Goal: Task Accomplishment & Management: Use online tool/utility

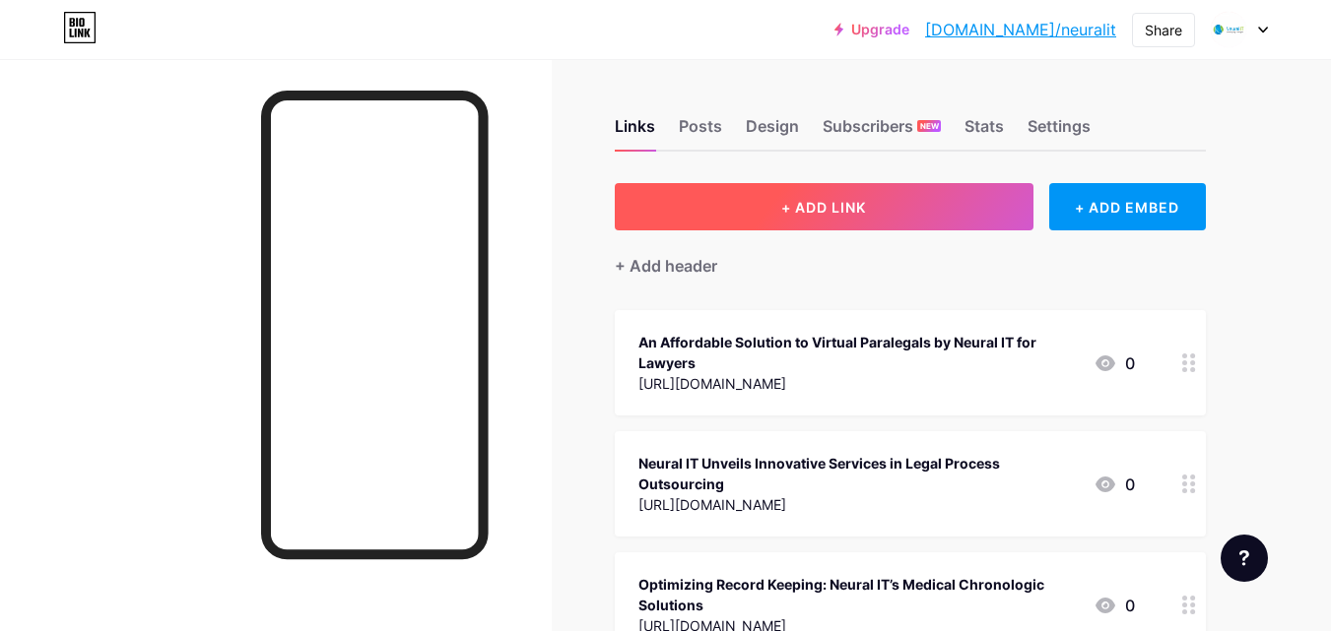
click at [730, 208] on button "+ ADD LINK" at bounding box center [824, 206] width 419 height 47
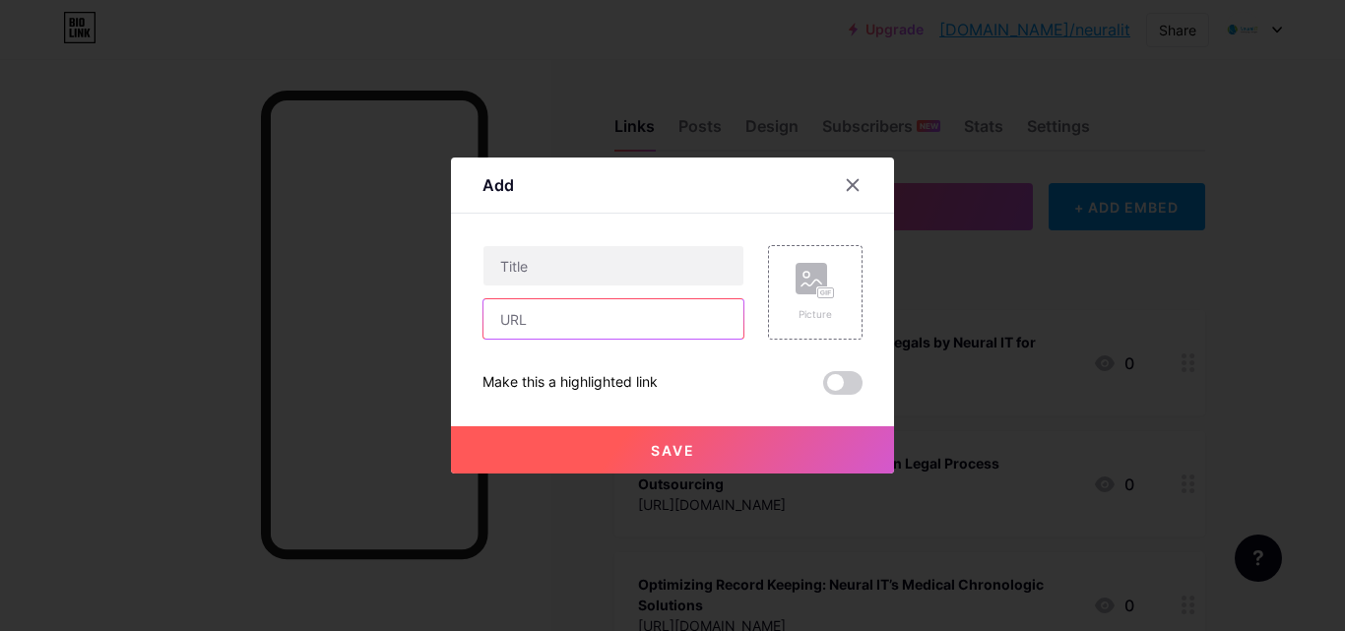
click at [576, 307] on input "text" at bounding box center [614, 318] width 260 height 39
paste input "[URL][DOMAIN_NAME]"
type input "[URL][DOMAIN_NAME]"
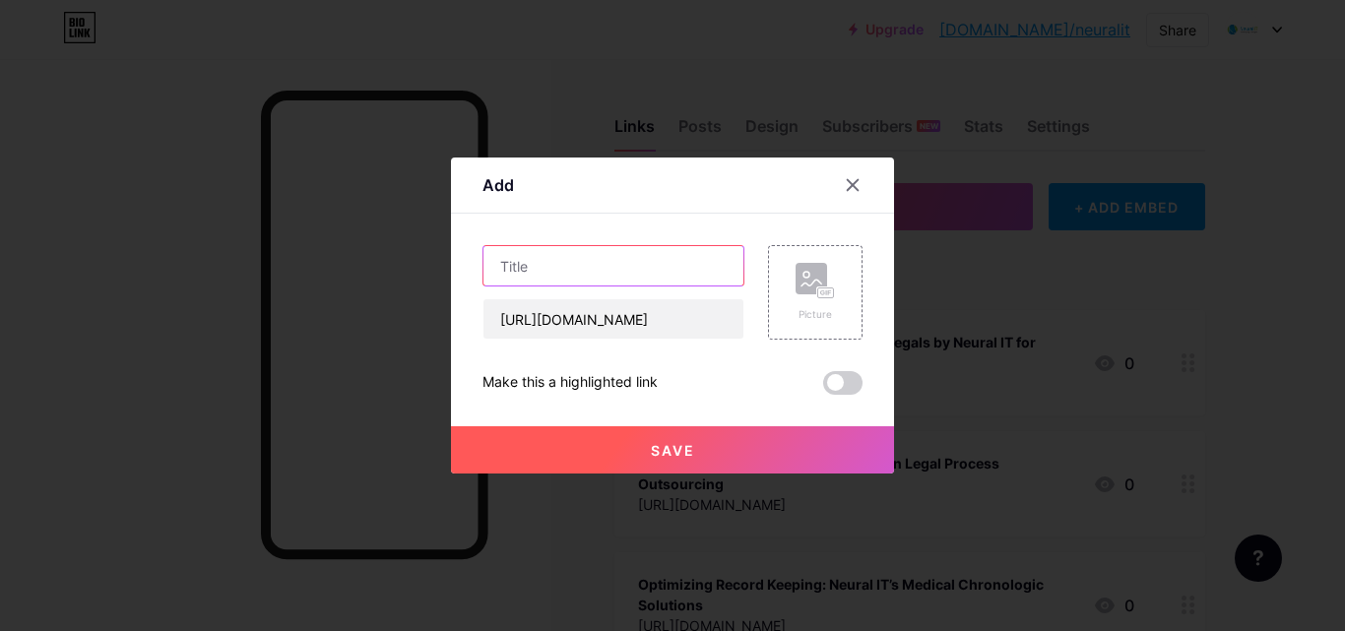
click at [538, 285] on input "text" at bounding box center [614, 265] width 260 height 39
paste input "Change Your Law Practice with Legal Process Outsourcing from [GEOGRAPHIC_DATA] …"
type input "Change Your Law Practice with Legal Process Outsourcing from [GEOGRAPHIC_DATA] …"
click at [567, 452] on button "Save" at bounding box center [672, 449] width 443 height 47
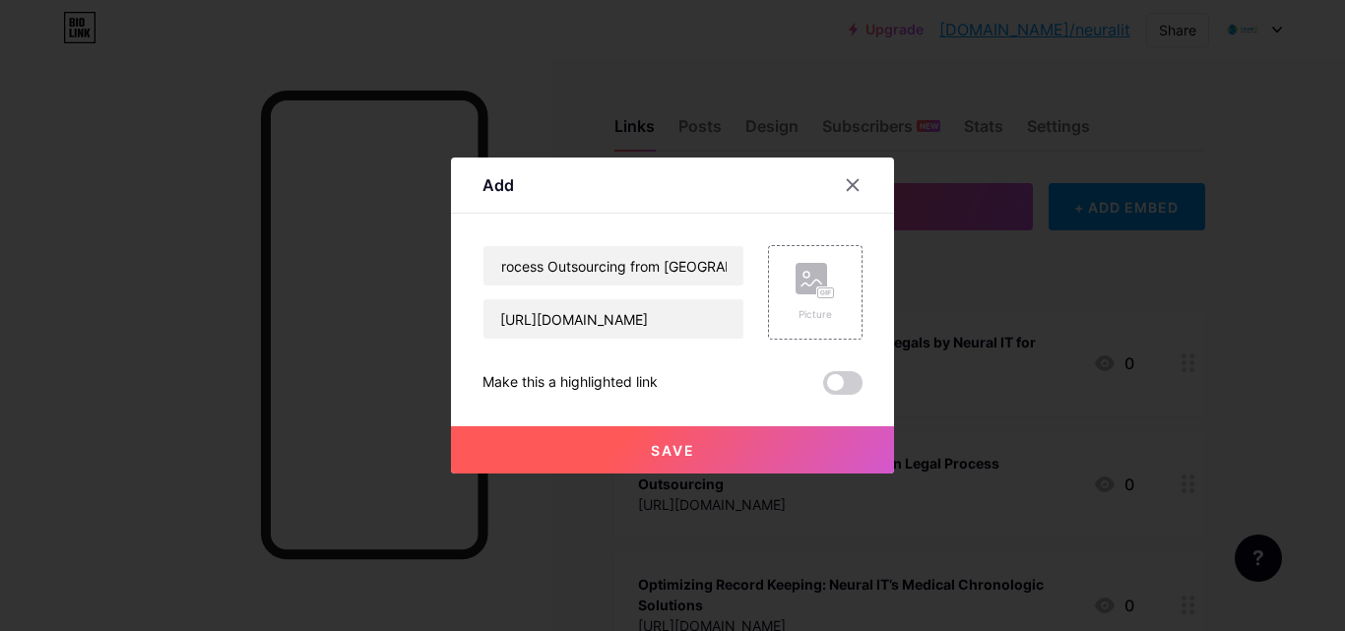
scroll to position [0, 0]
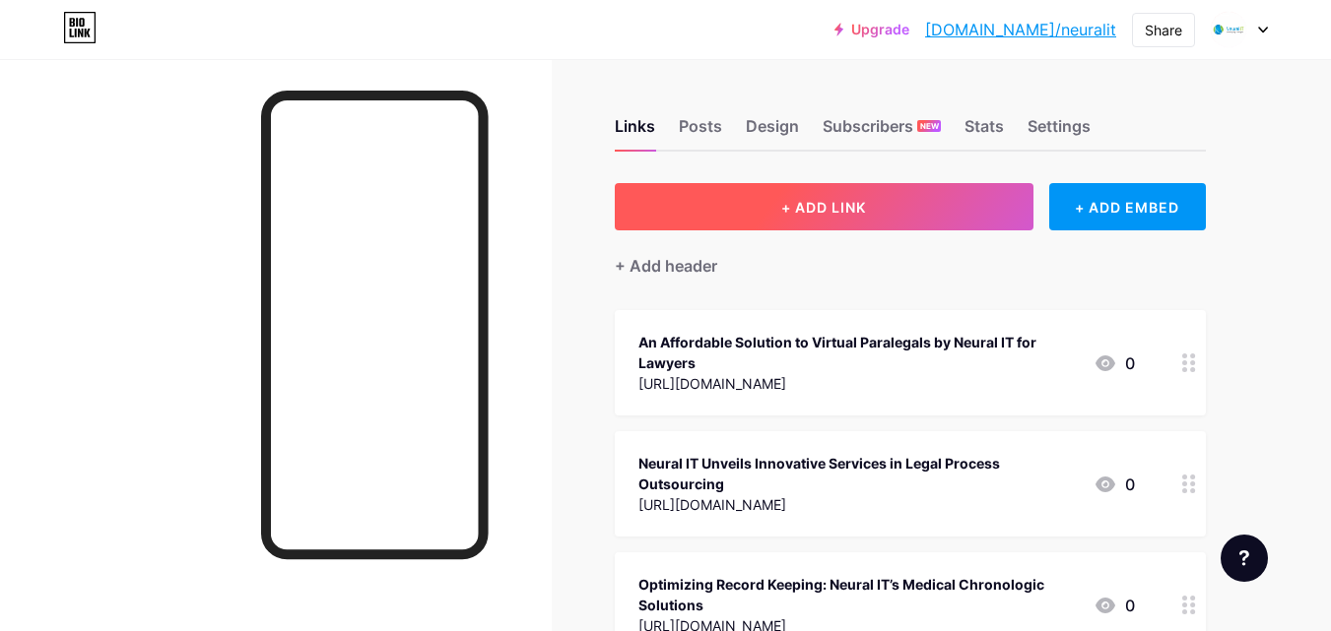
click at [775, 213] on button "+ ADD LINK" at bounding box center [824, 206] width 419 height 47
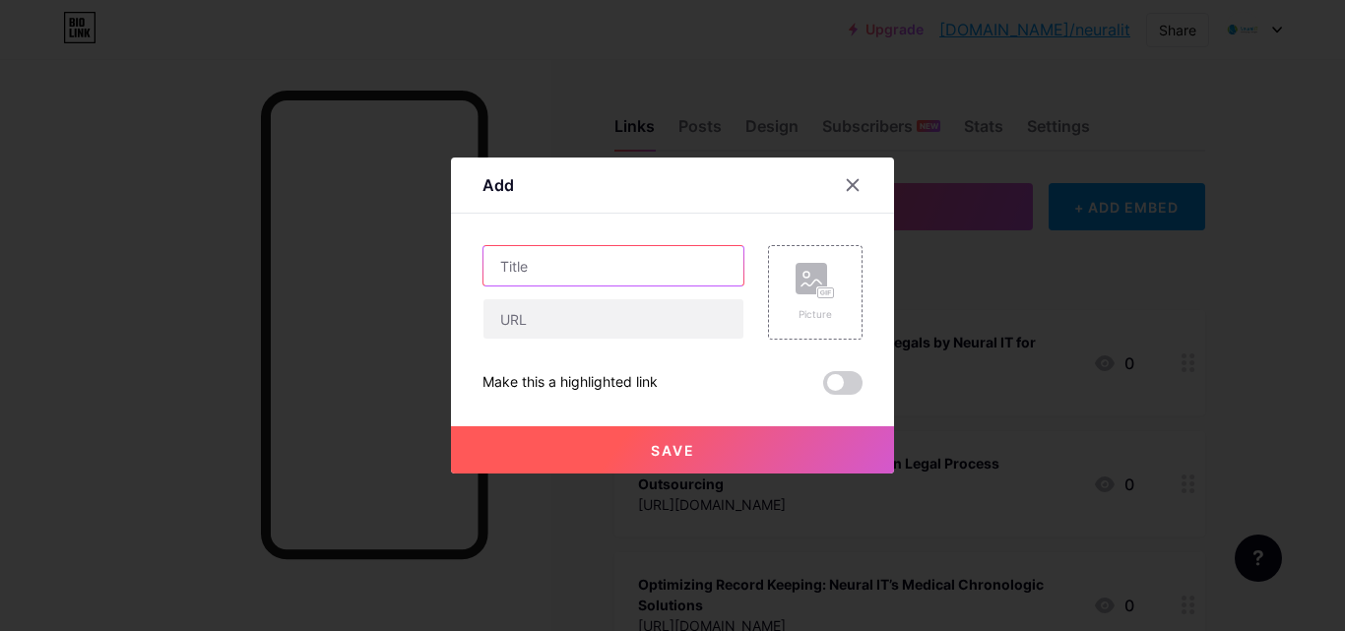
click at [571, 273] on input "text" at bounding box center [614, 265] width 260 height 39
paste input "Change Your Law Practice with Legal Process Outsourcing from [GEOGRAPHIC_DATA] …"
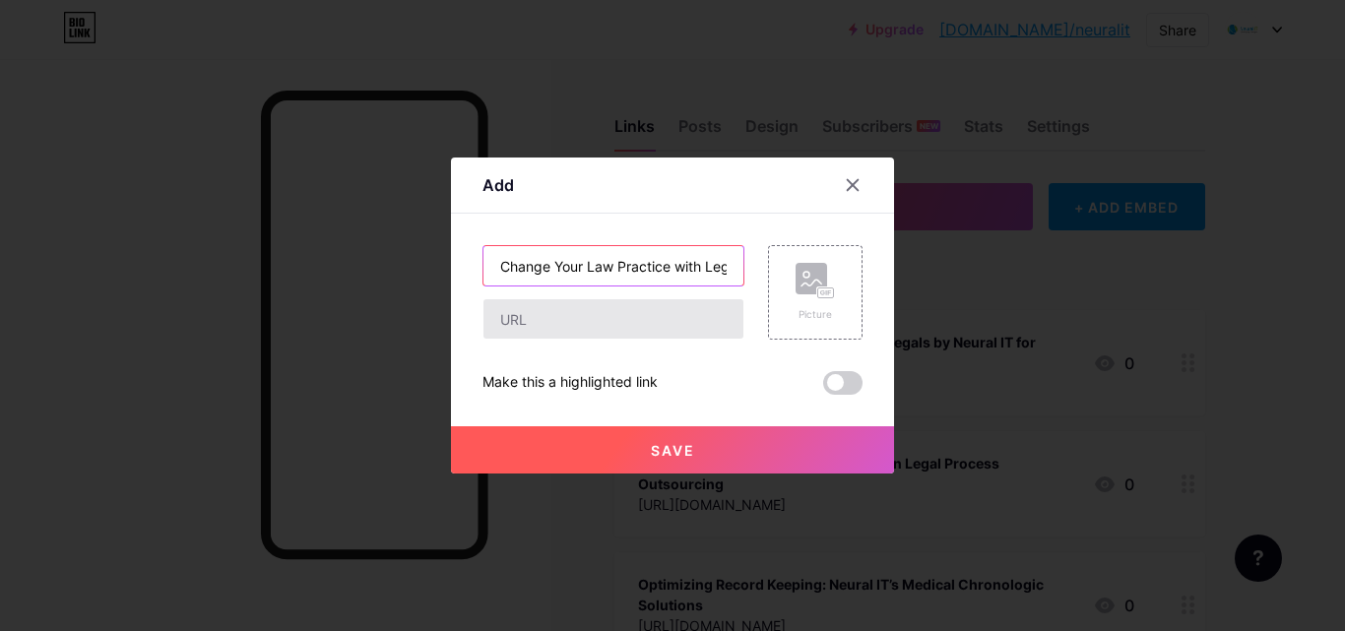
scroll to position [0, 252]
type input "Change Your Law Practice with Legal Process Outsourcing from [GEOGRAPHIC_DATA] …"
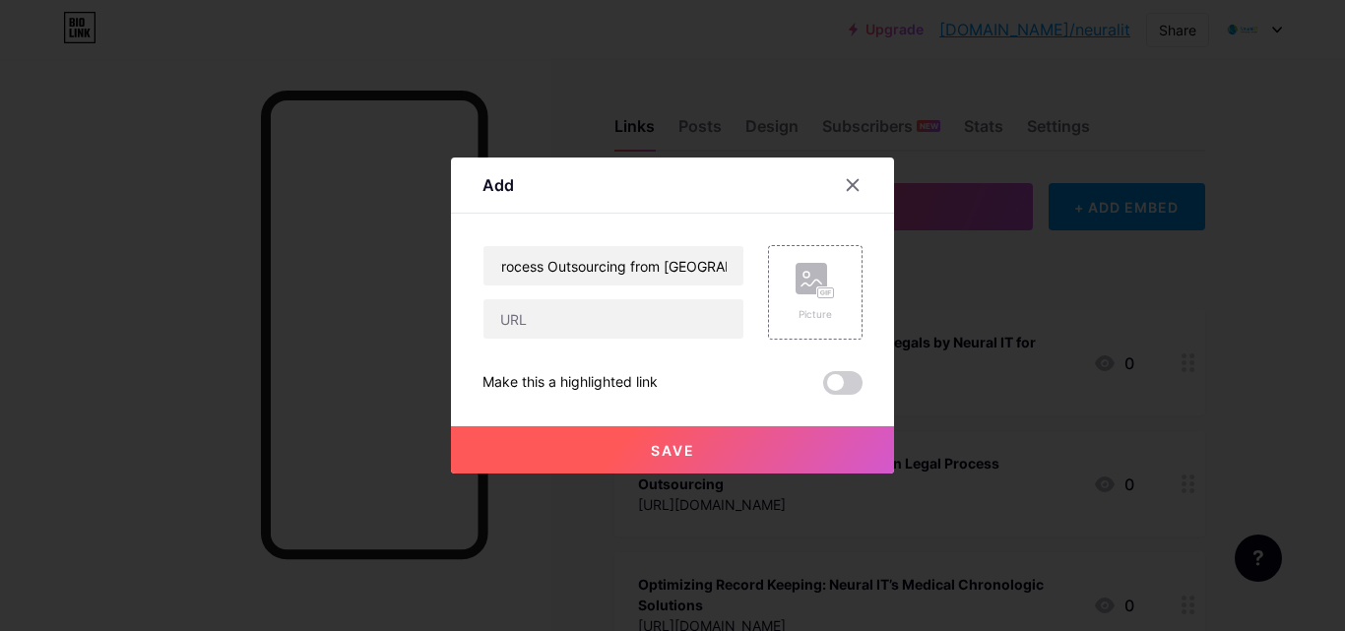
click at [532, 339] on div at bounding box center [614, 318] width 262 height 41
click at [526, 327] on input "text" at bounding box center [614, 318] width 260 height 39
paste input "[URL][DOMAIN_NAME]"
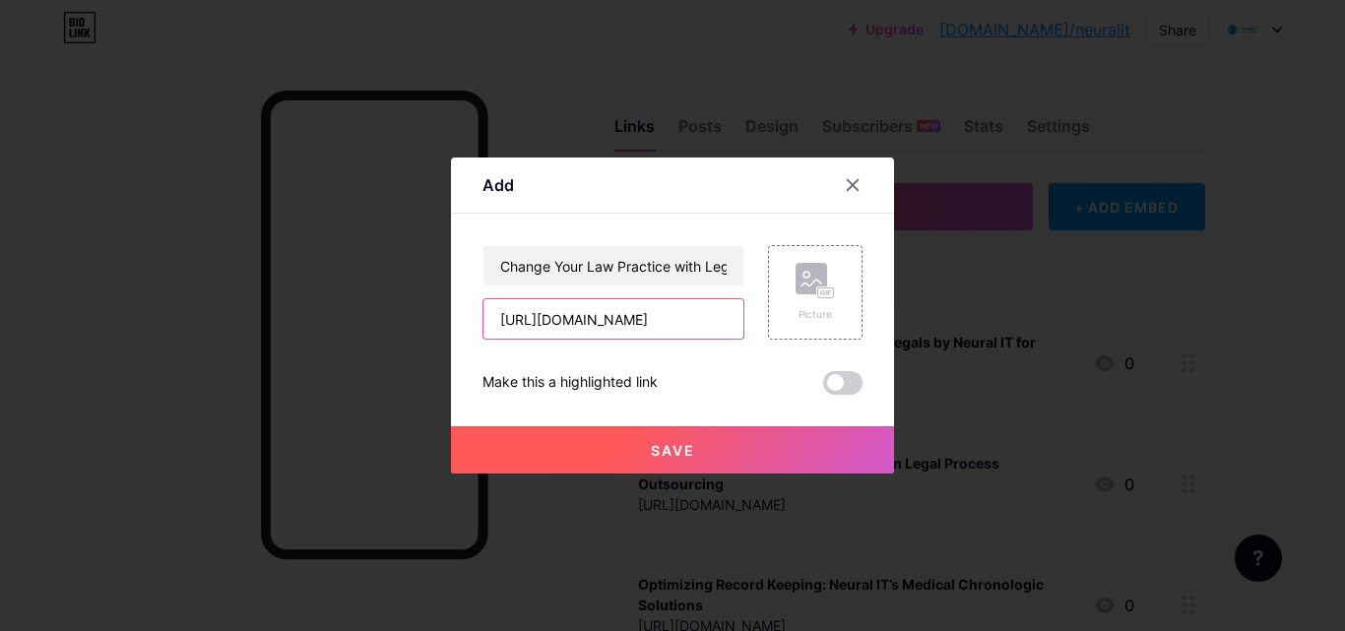
type input "[URL][DOMAIN_NAME]"
click at [581, 438] on button "Save" at bounding box center [672, 449] width 443 height 47
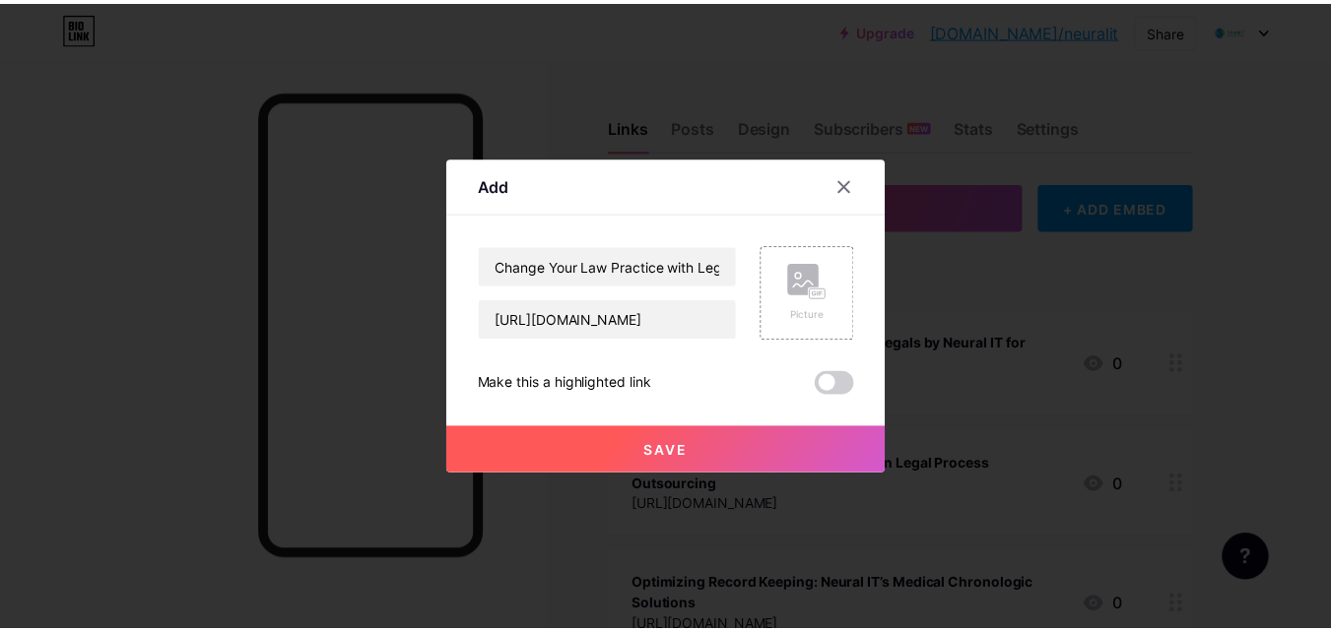
scroll to position [0, 0]
